Goal: Navigation & Orientation: Find specific page/section

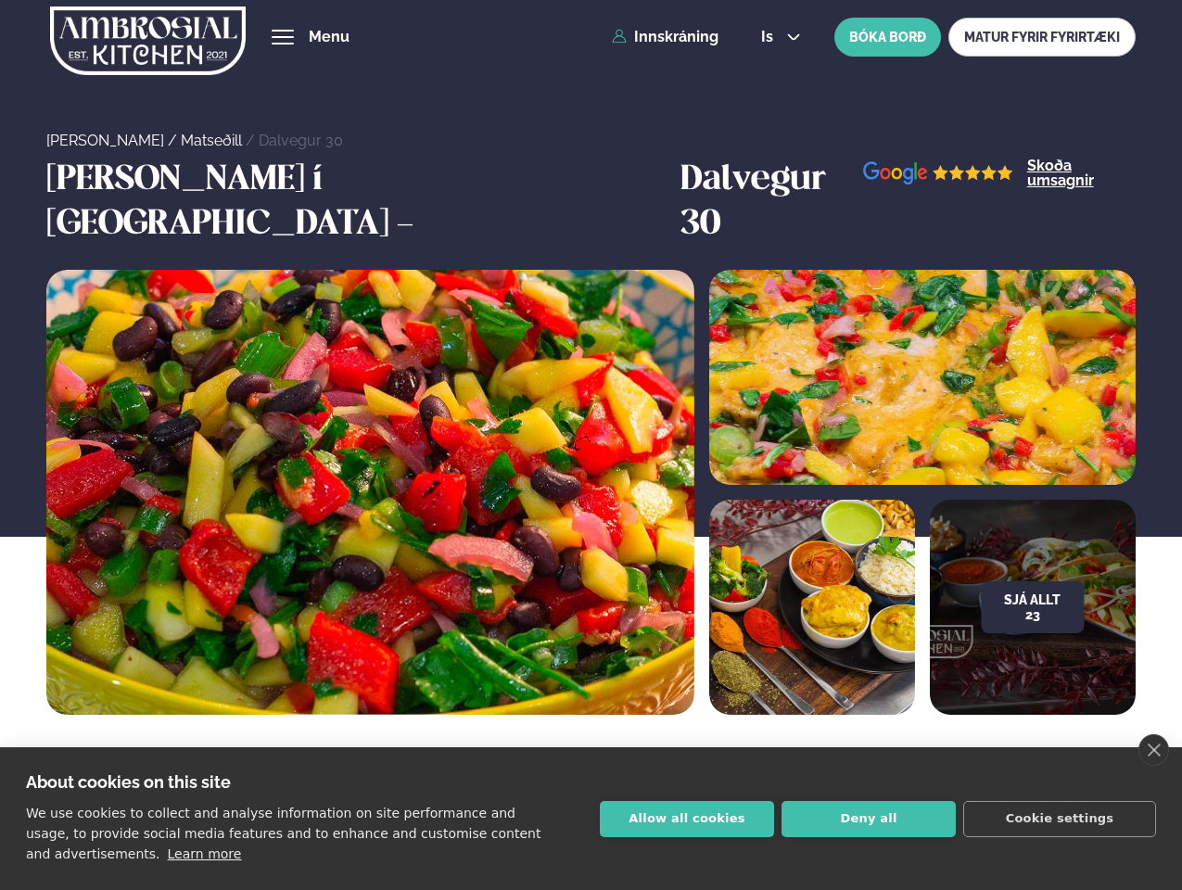
click at [1153, 750] on link "close" at bounding box center [1153, 750] width 31 height 32
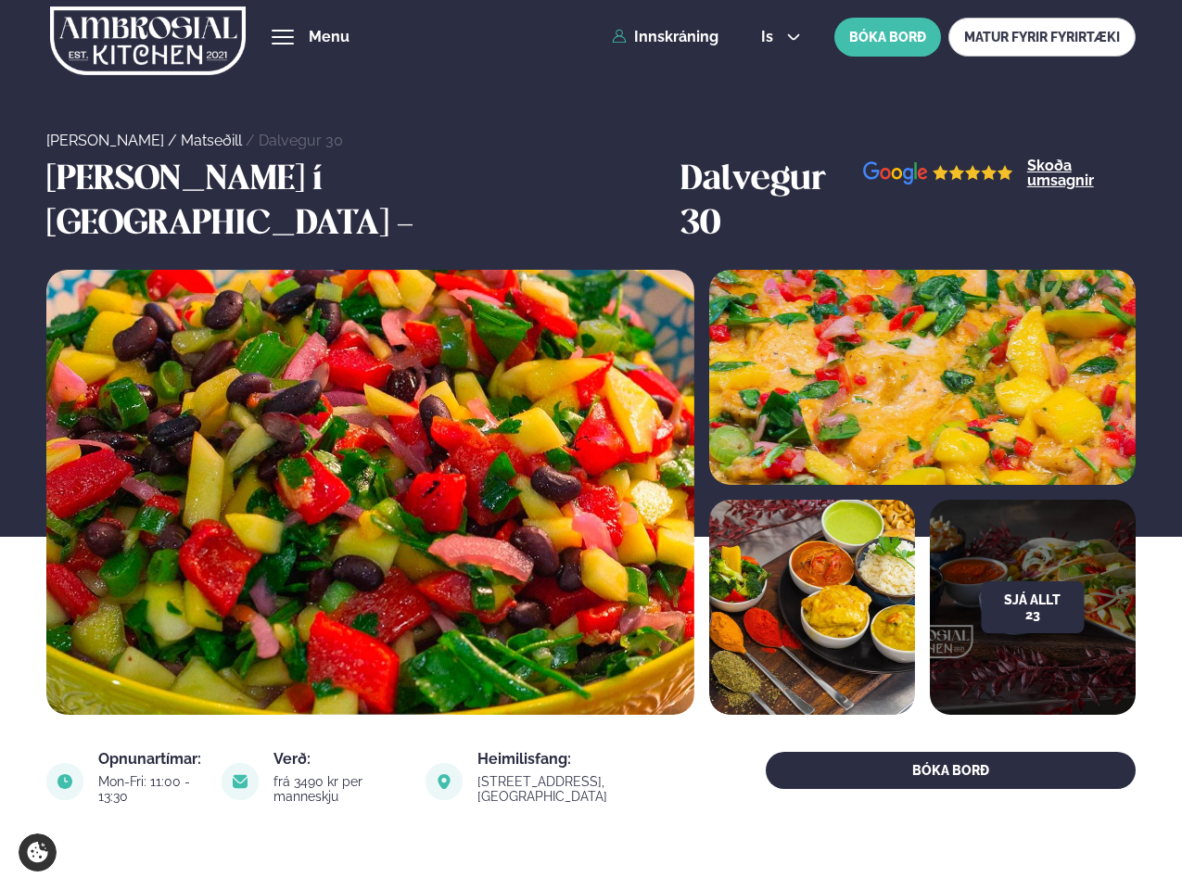
click at [283, 37] on span "hamburger" at bounding box center [282, 37] width 17 height 17
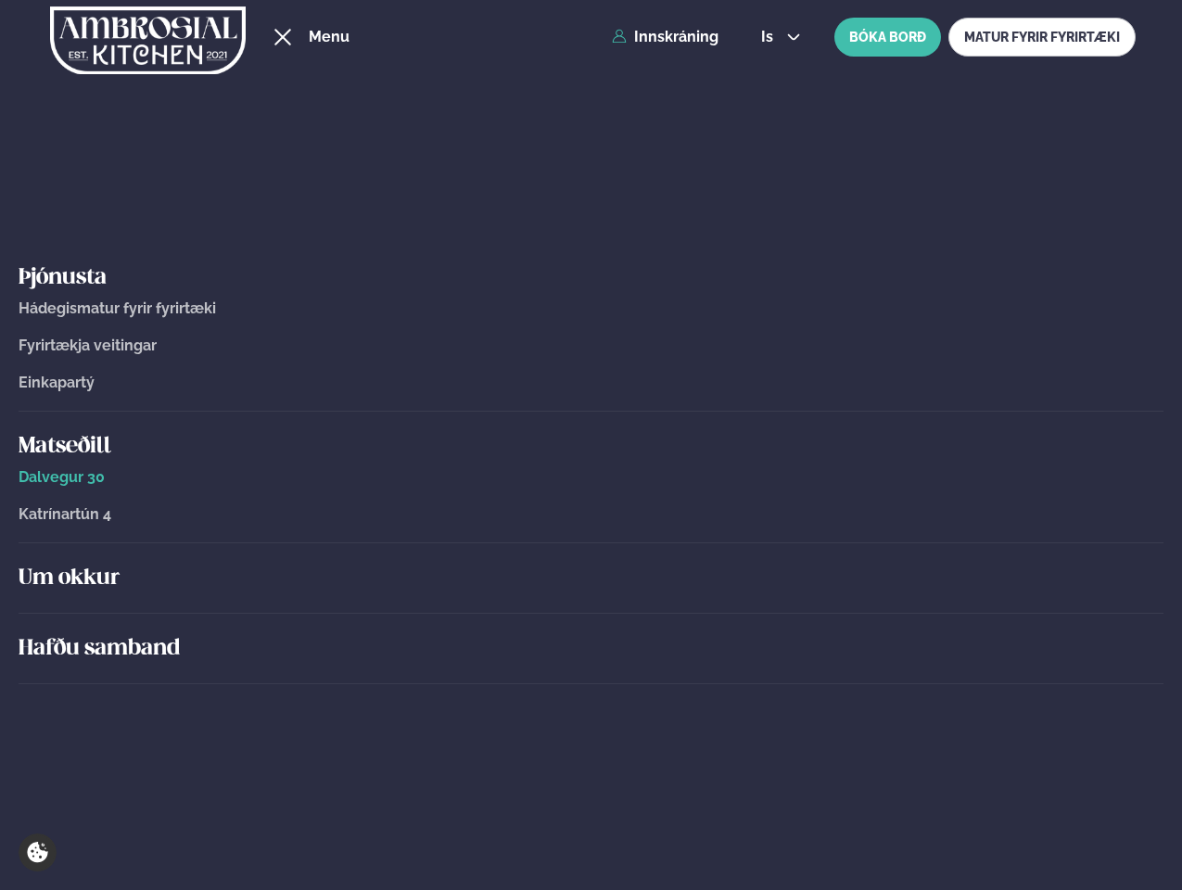
click at [779, 37] on span "is" at bounding box center [770, 37] width 18 height 15
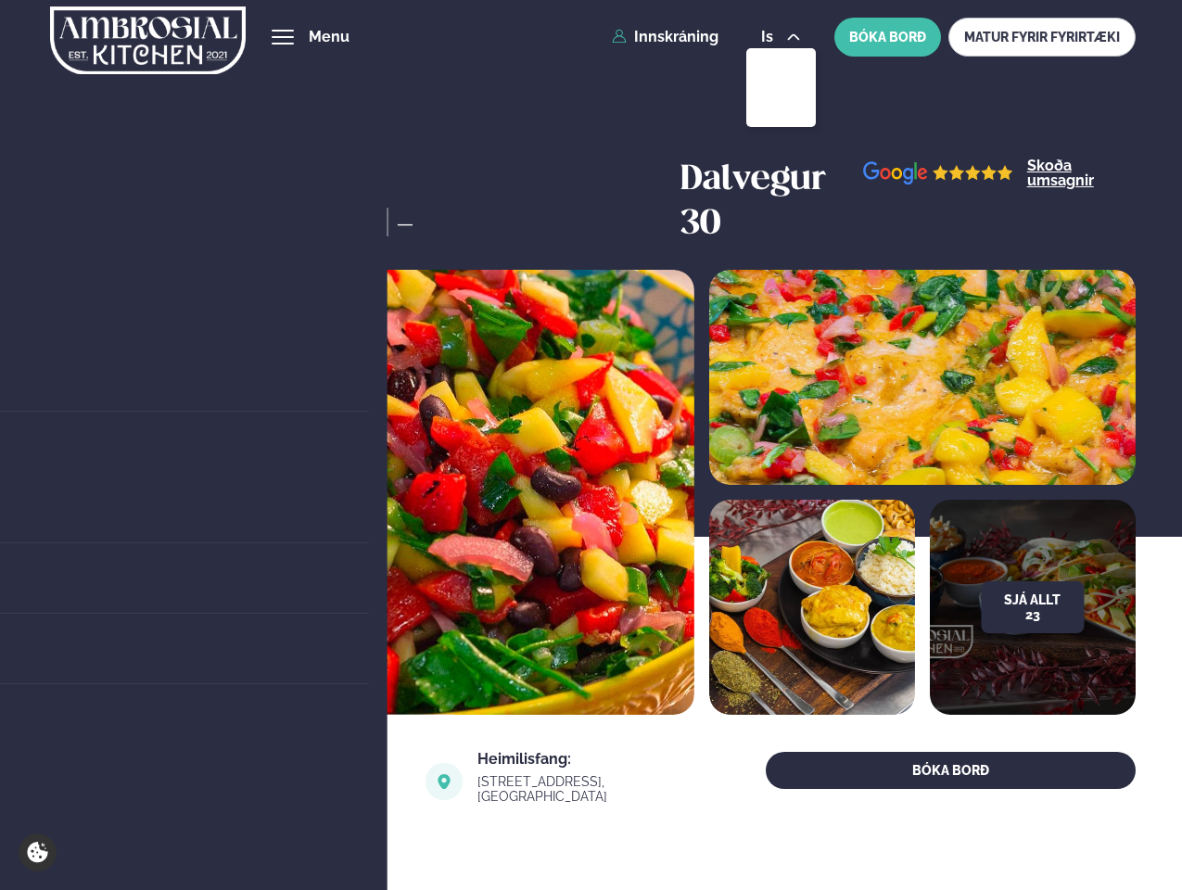
click at [1032, 581] on button "Sjá allt 23" at bounding box center [1032, 607] width 103 height 52
